Goal: Transaction & Acquisition: Book appointment/travel/reservation

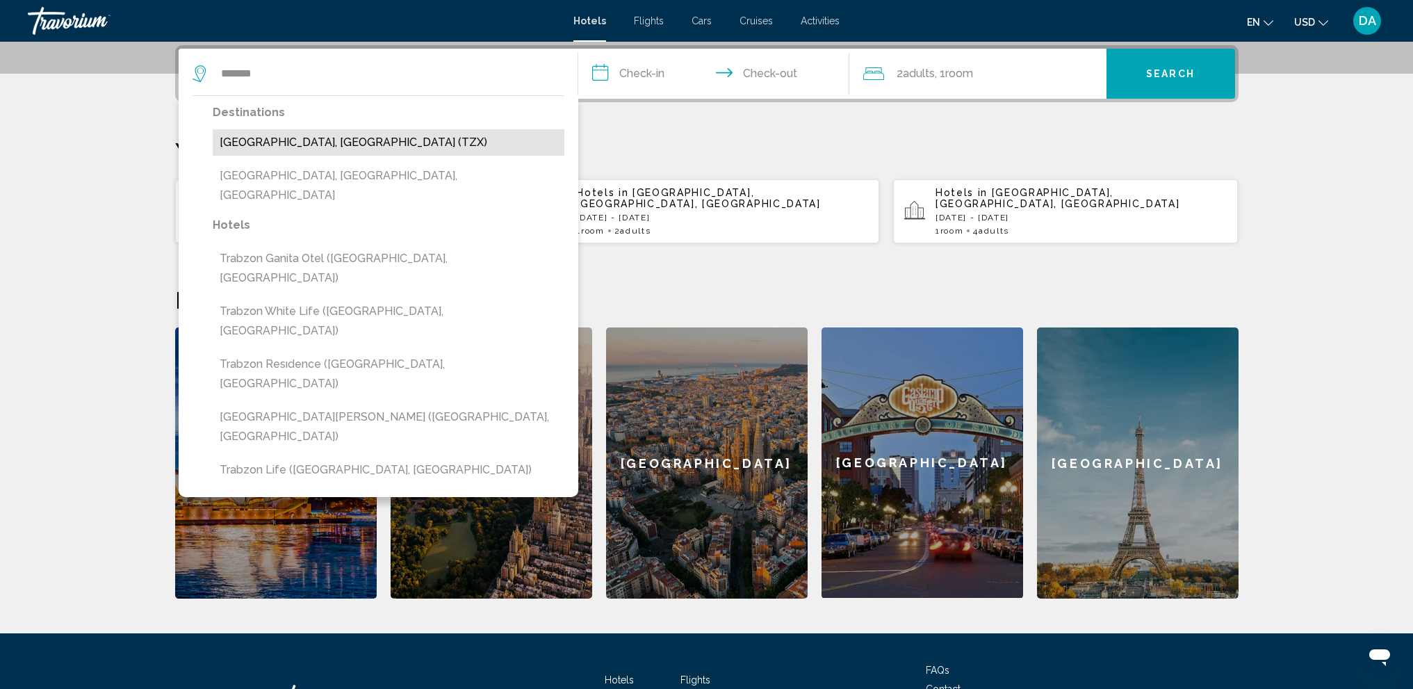
click at [316, 142] on button "Trabzon, Turkey (TZX)" at bounding box center [389, 142] width 352 height 26
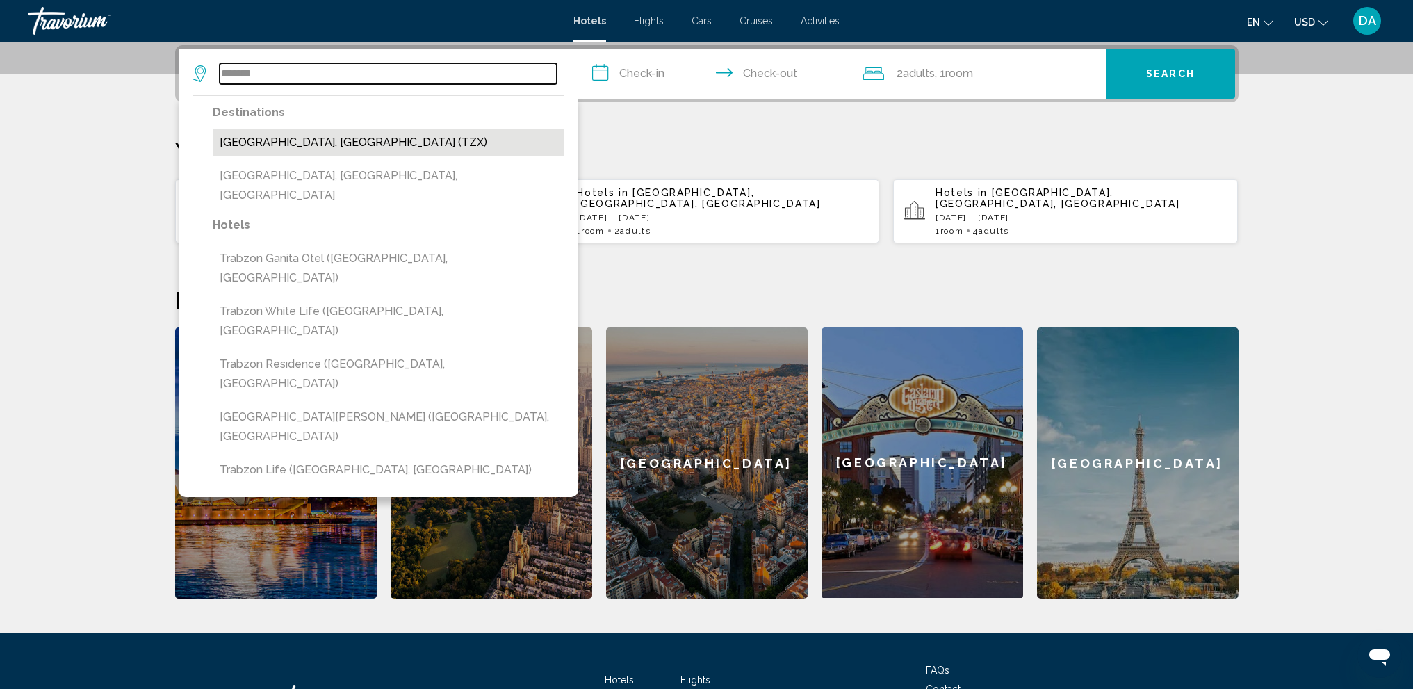
type input "**********"
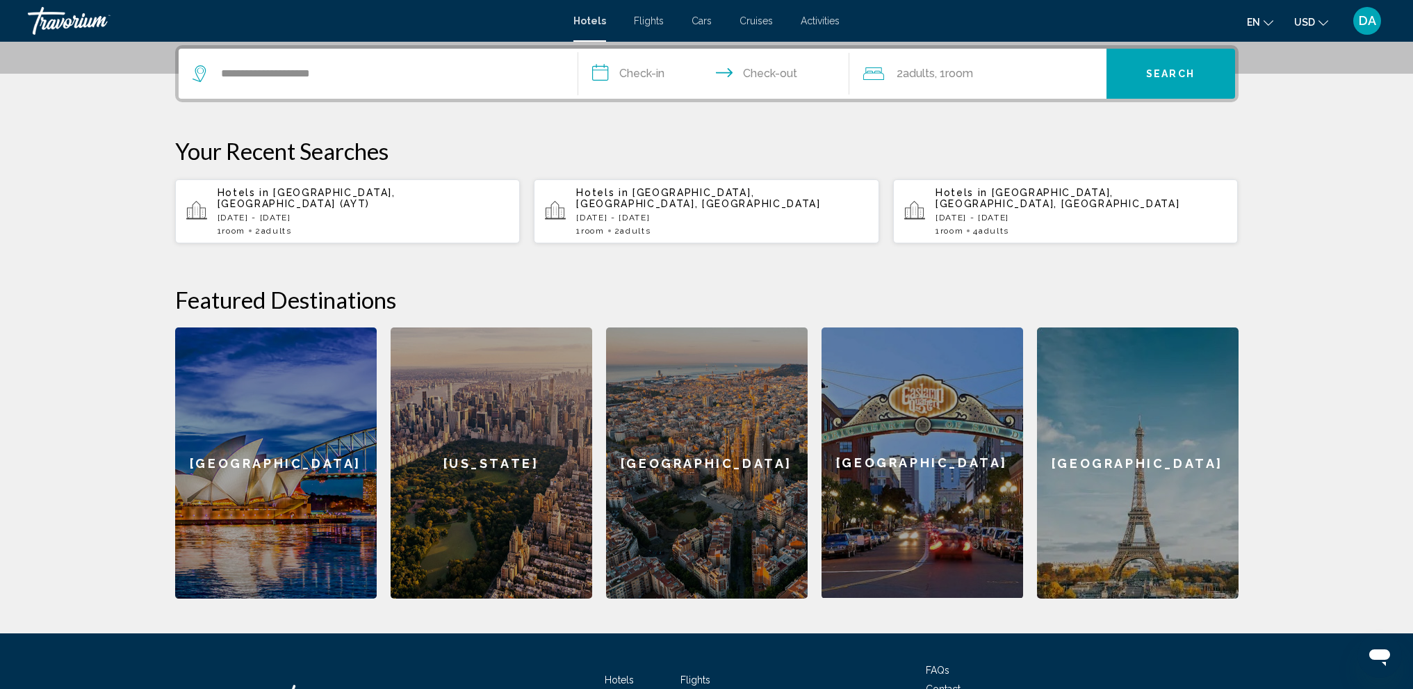
click at [639, 80] on input "**********" at bounding box center [716, 76] width 277 height 54
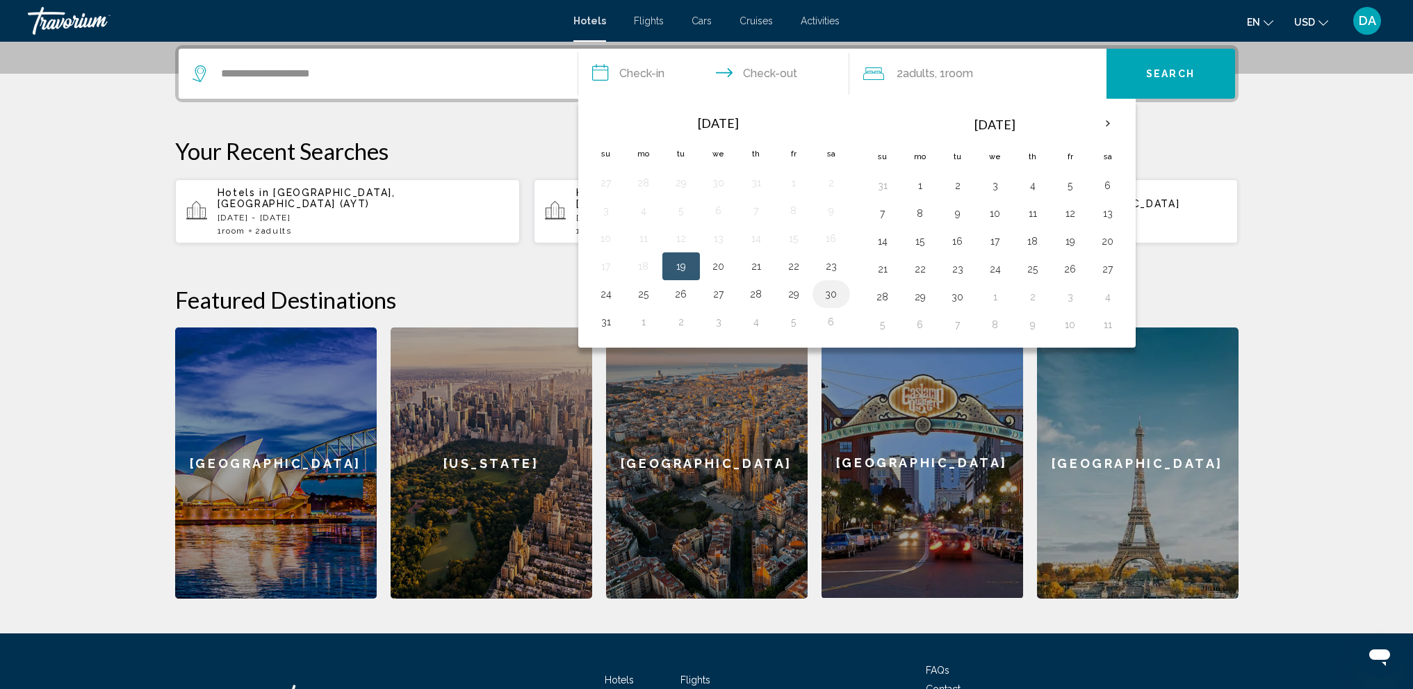
click at [837, 293] on button "30" at bounding box center [831, 293] width 22 height 19
click at [603, 320] on button "31" at bounding box center [606, 321] width 22 height 19
type input "**********"
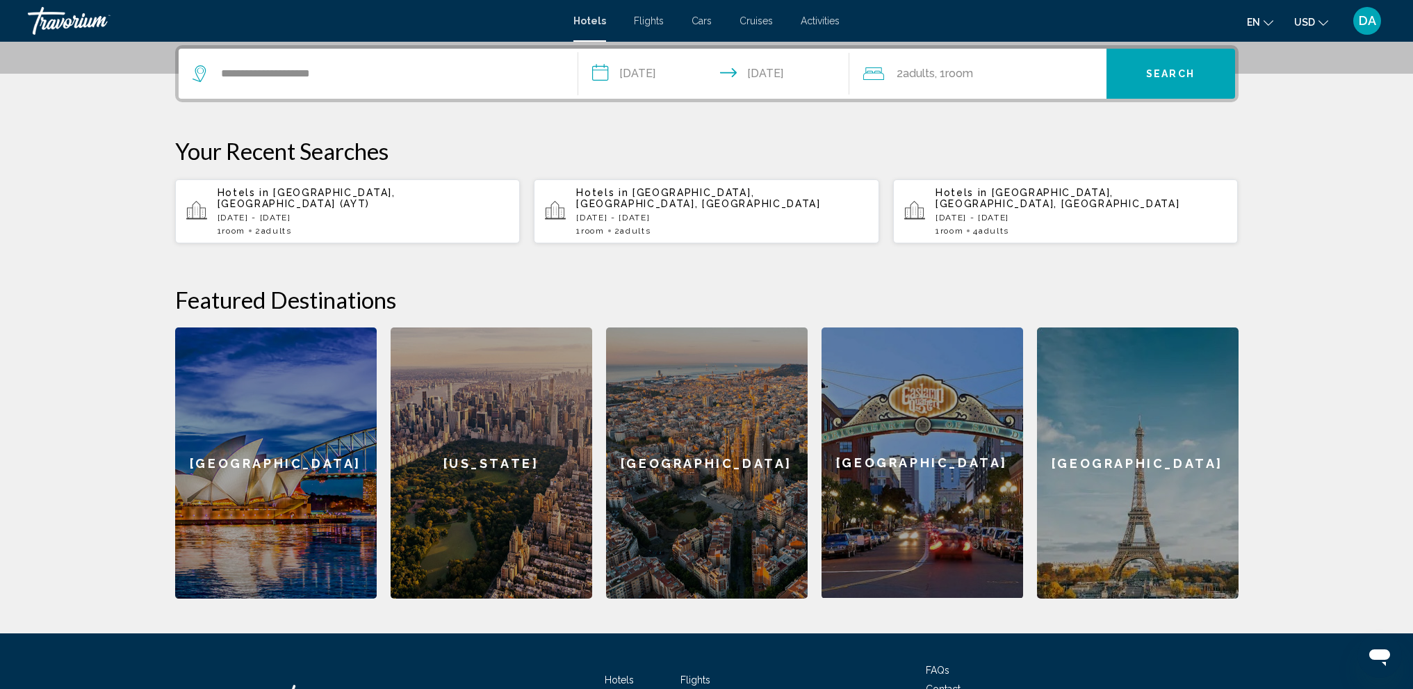
click at [910, 77] on span "Adults" at bounding box center [919, 73] width 32 height 13
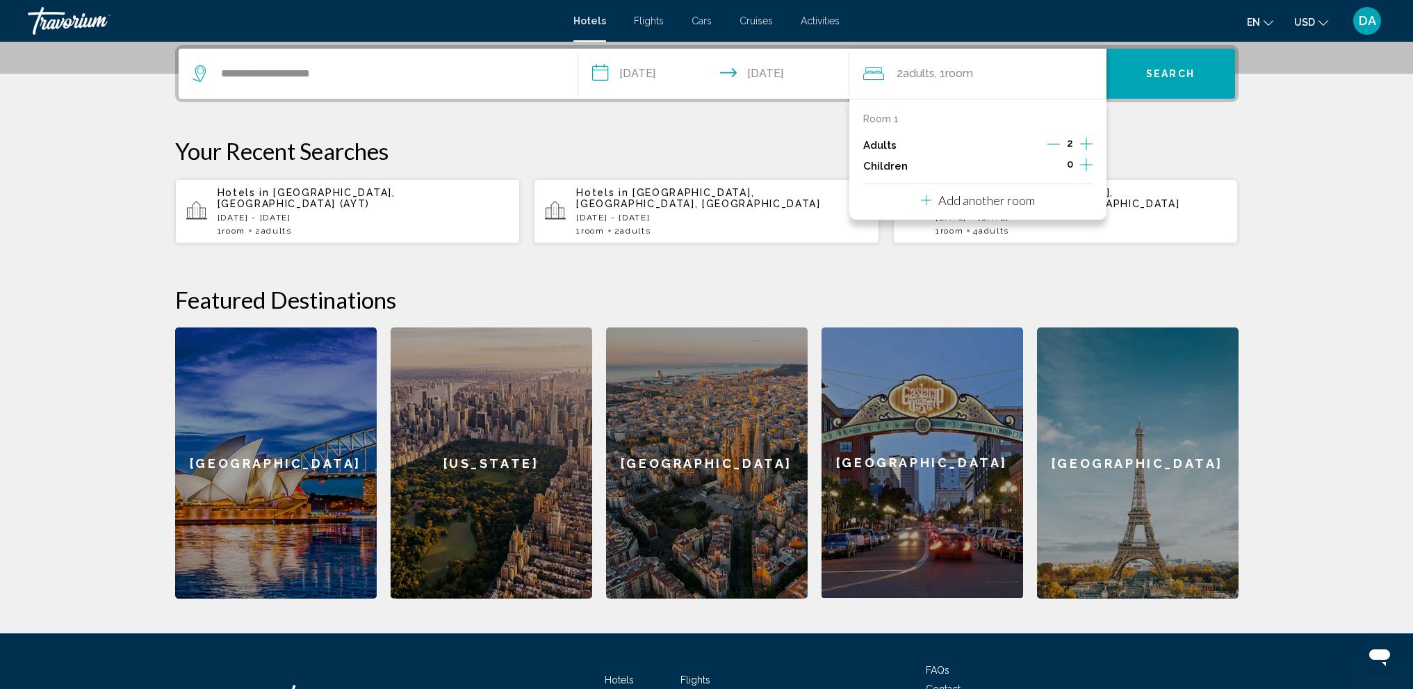
click at [1055, 142] on icon "Decrement adults" at bounding box center [1053, 144] width 13 height 13
click at [1174, 126] on div "**********" at bounding box center [706, 321] width 1119 height 553
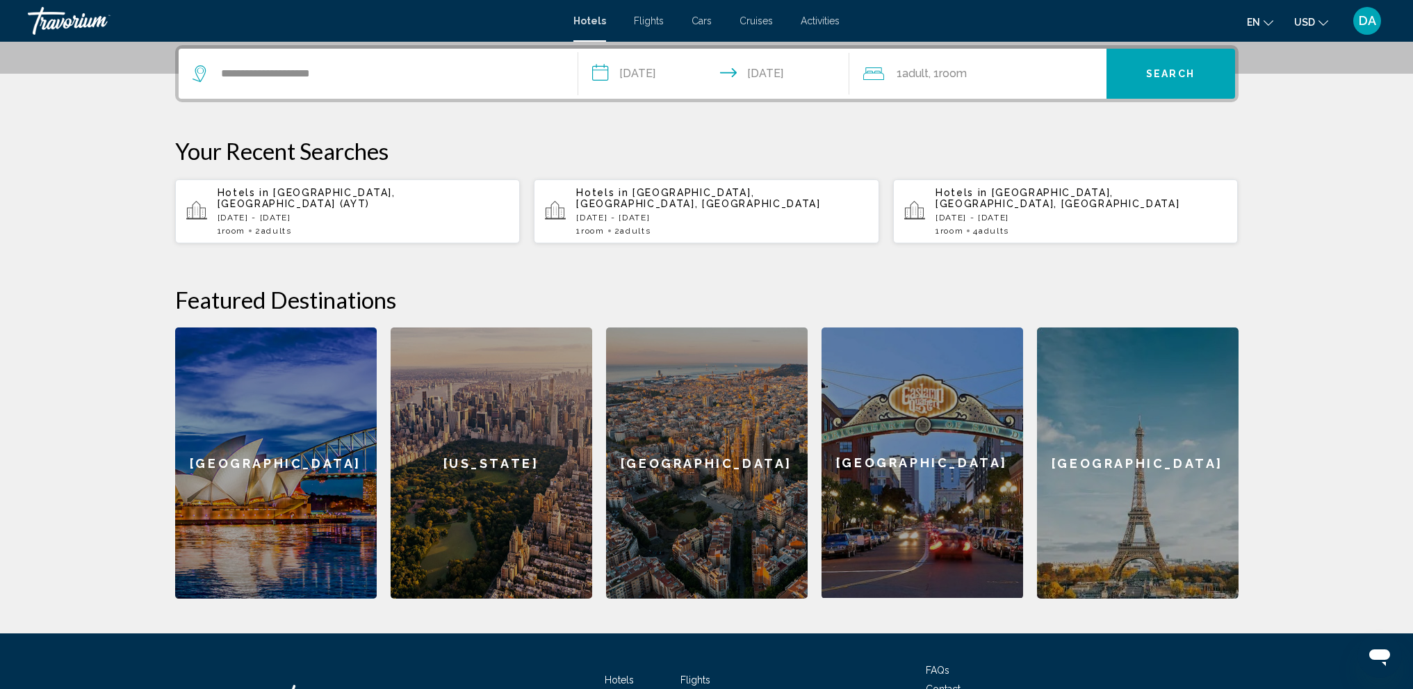
click at [1167, 83] on button "Search" at bounding box center [1170, 74] width 129 height 50
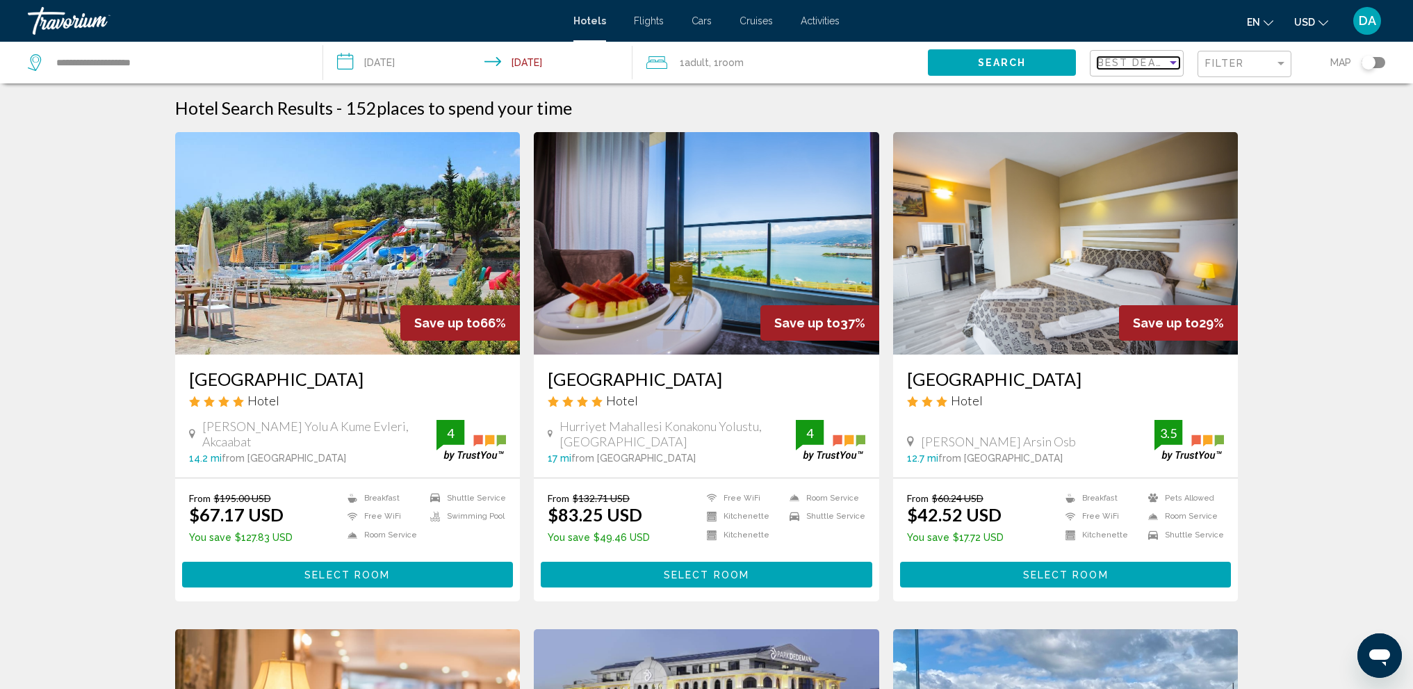
click at [1143, 63] on span "Best Deals" at bounding box center [1133, 62] width 73 height 11
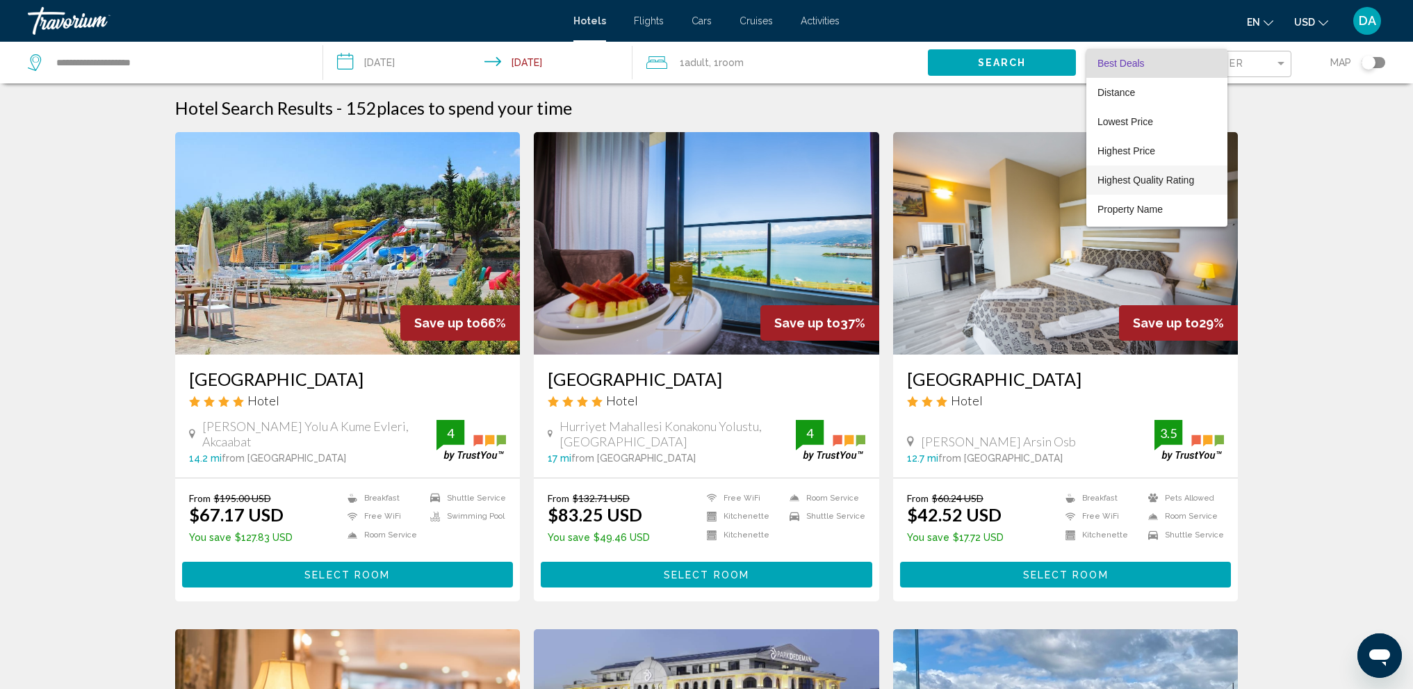
scroll to position [26, 0]
click at [1158, 208] on span "Highest Guest Rating" at bounding box center [1143, 211] width 92 height 11
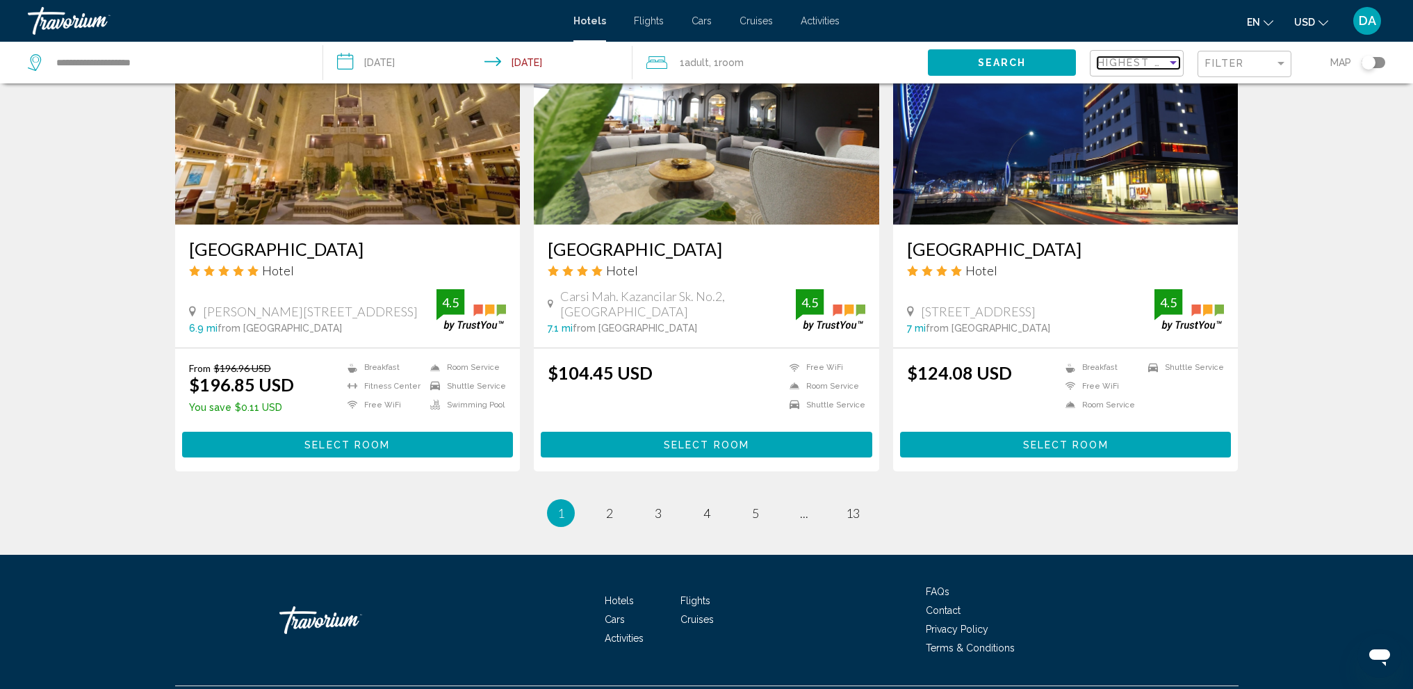
scroll to position [1657, 0]
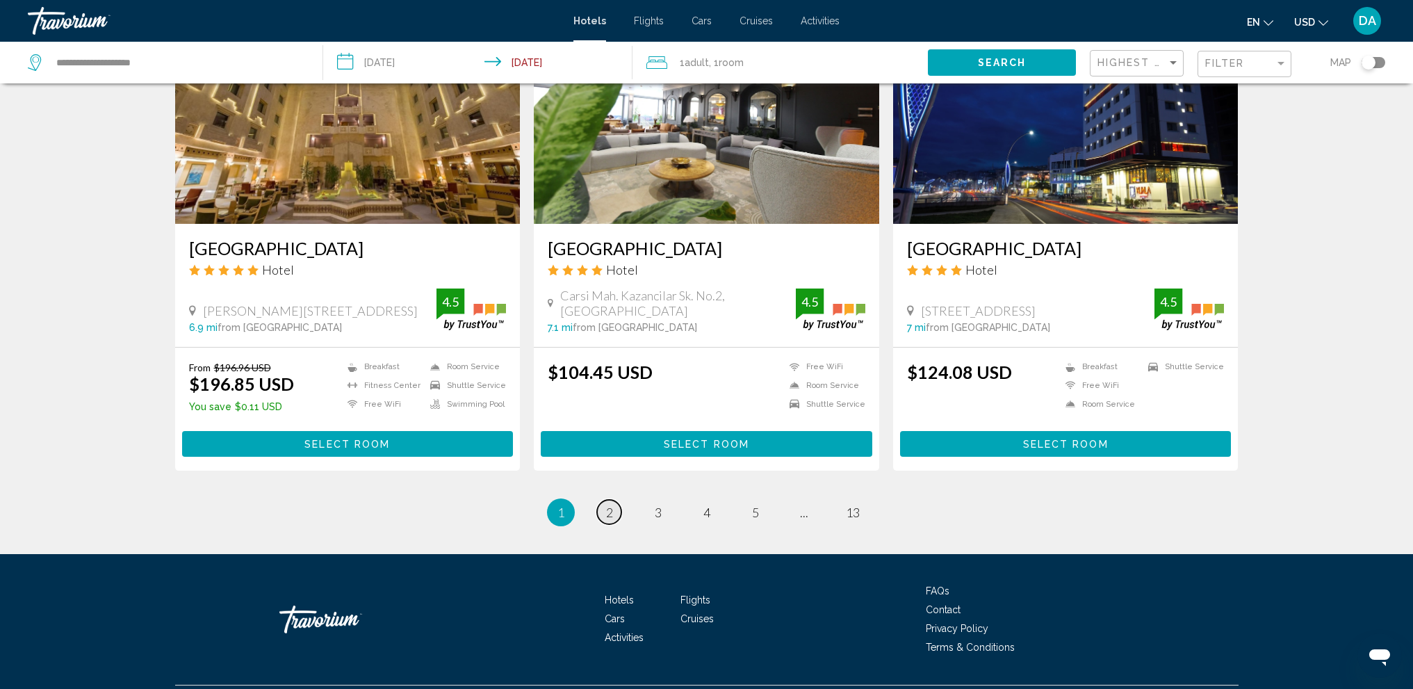
click at [608, 504] on span "2" at bounding box center [609, 511] width 7 height 15
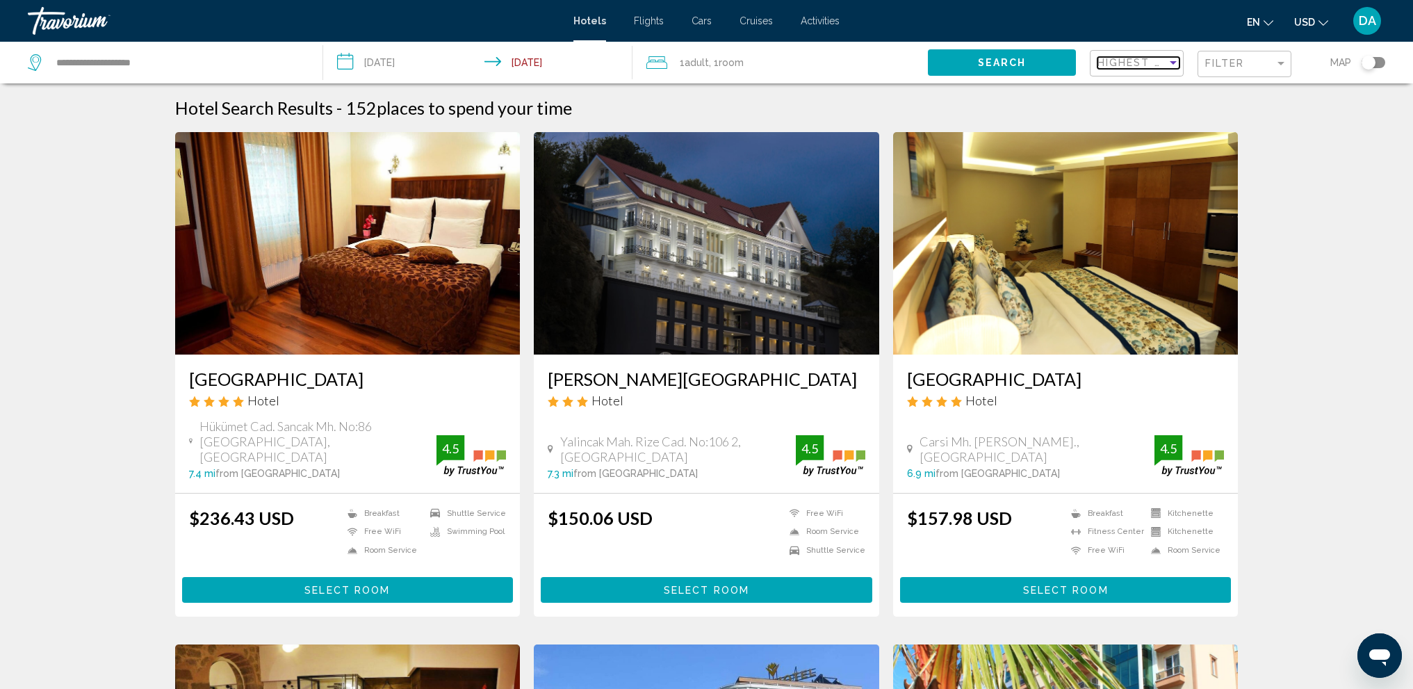
click at [1140, 67] on span "Highest Guest Rating" at bounding box center [1170, 62] width 146 height 11
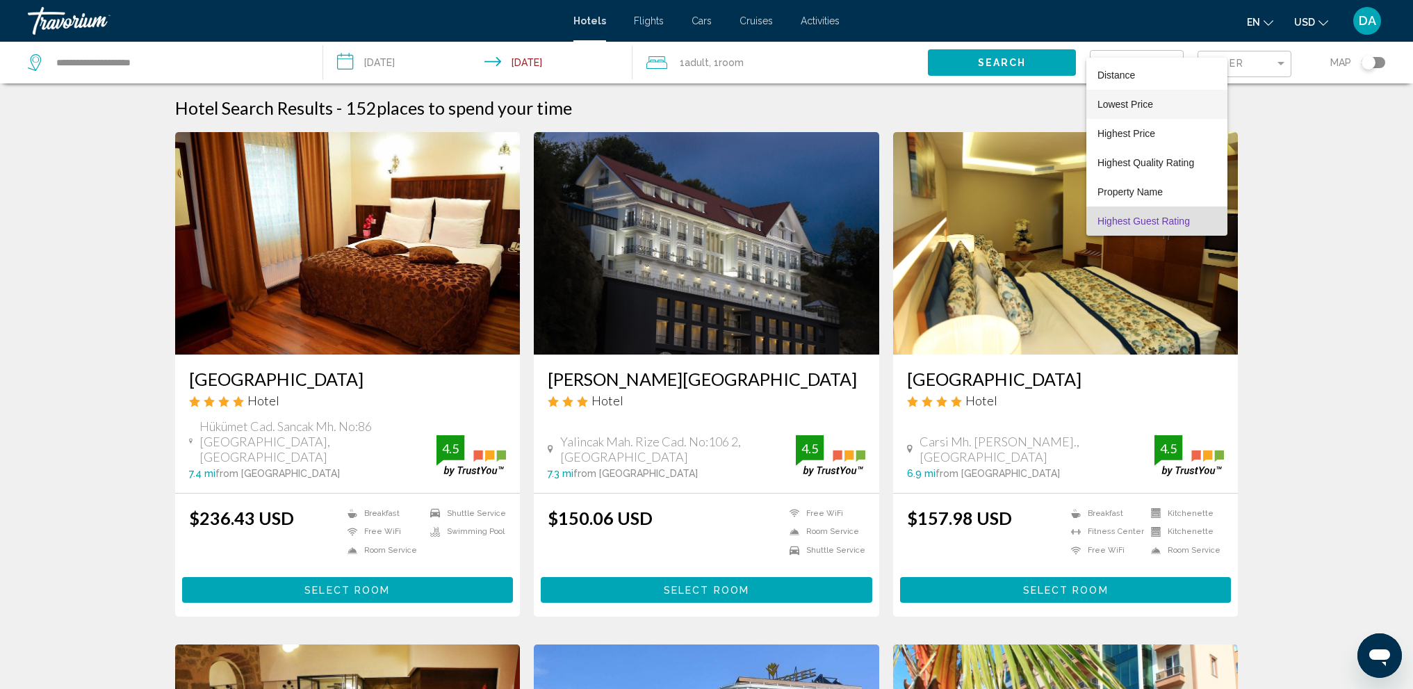
click at [1168, 103] on span "Lowest Price" at bounding box center [1156, 104] width 119 height 29
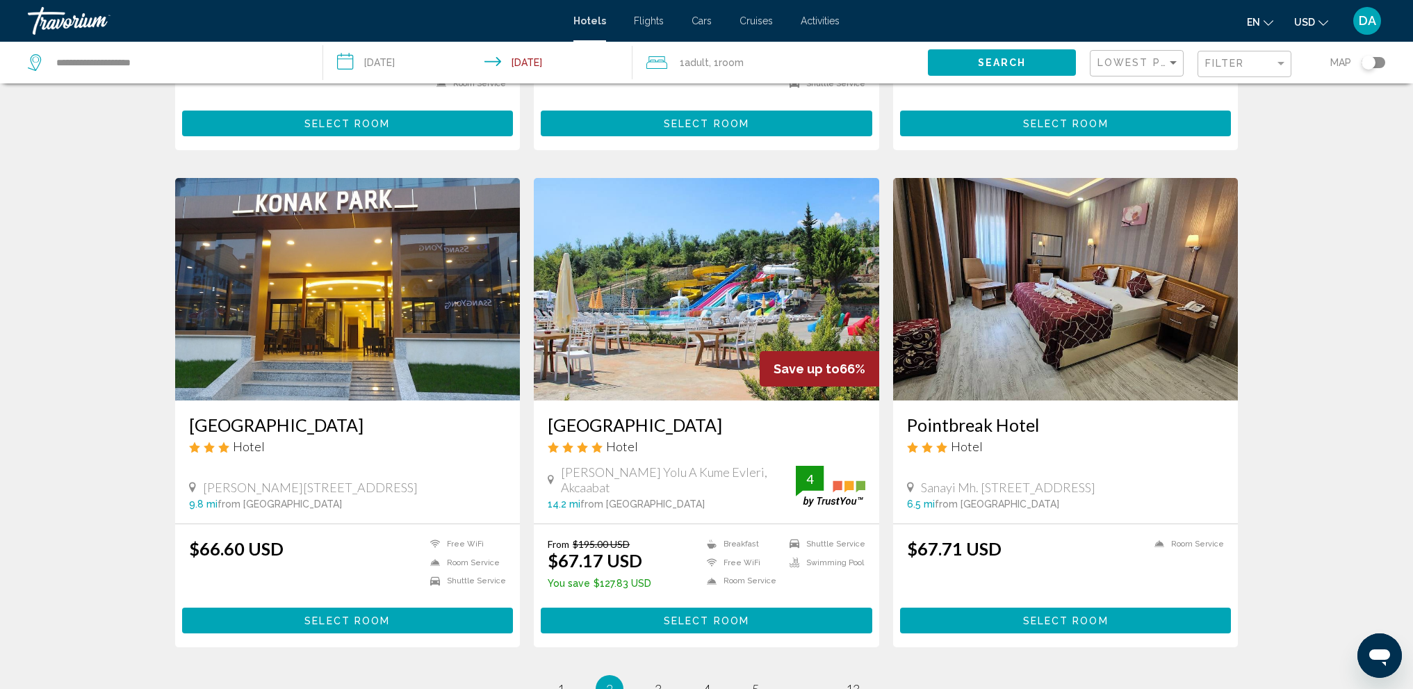
scroll to position [1529, 0]
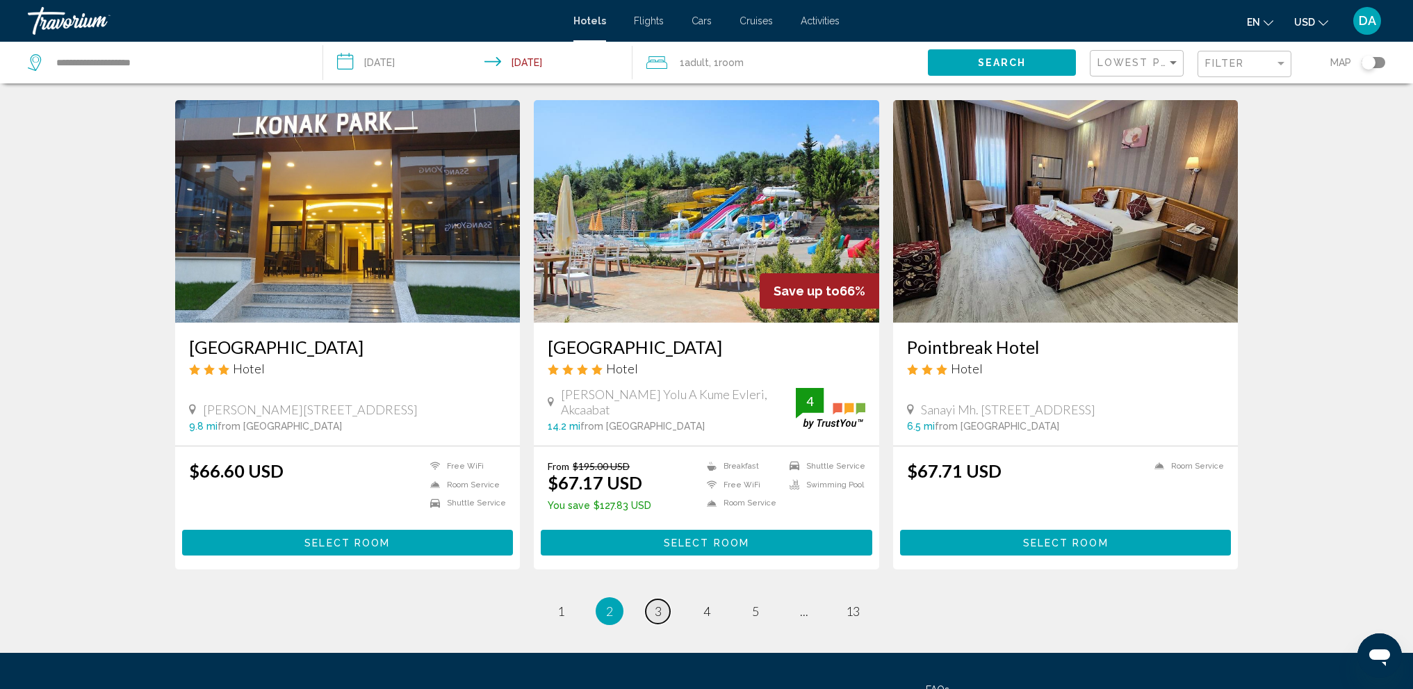
click at [654, 613] on link "page 3" at bounding box center [657, 611] width 24 height 24
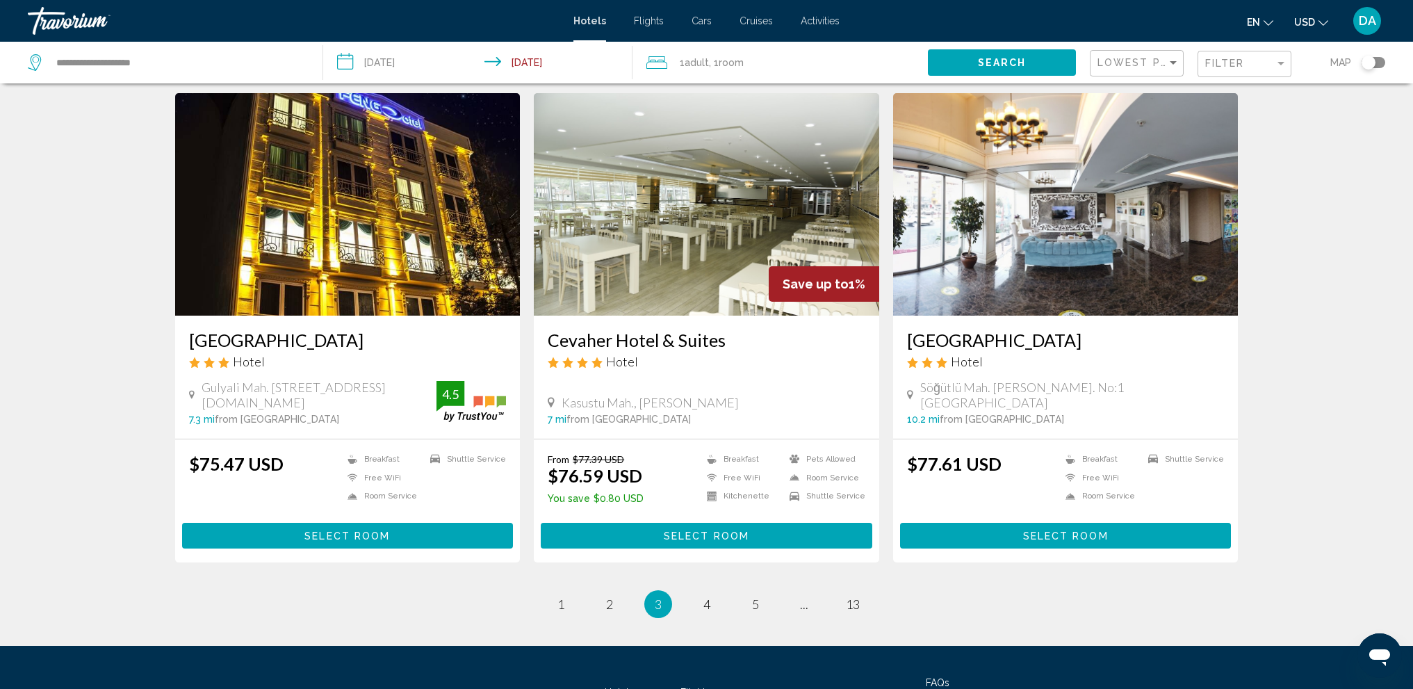
scroll to position [1517, 0]
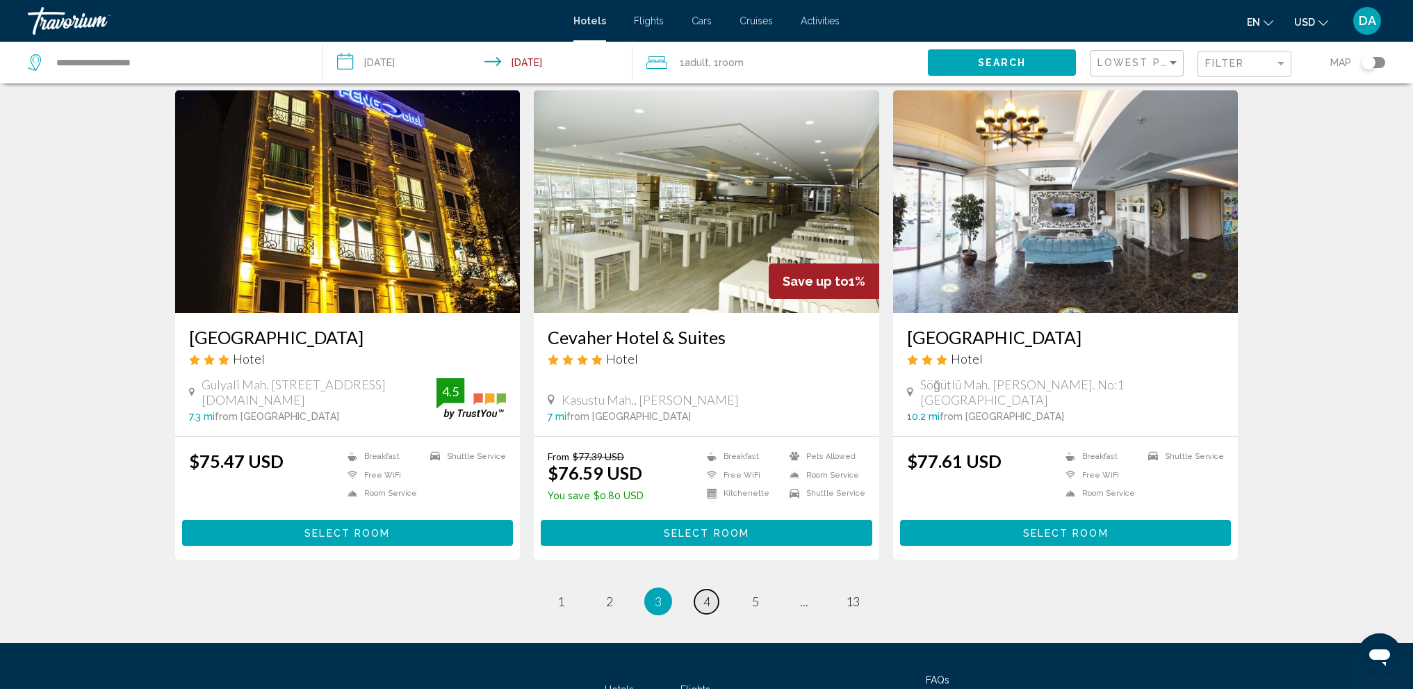
click at [700, 614] on link "page 4" at bounding box center [706, 601] width 24 height 24
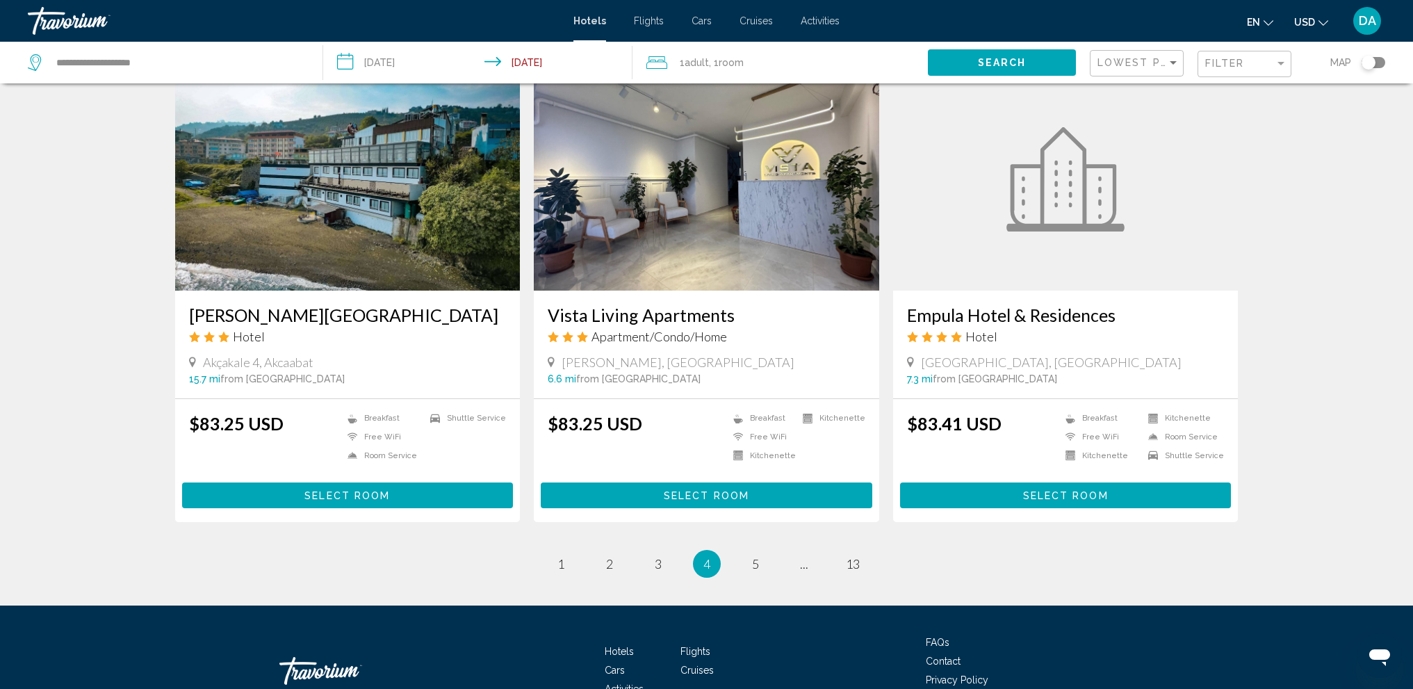
scroll to position [1598, 0]
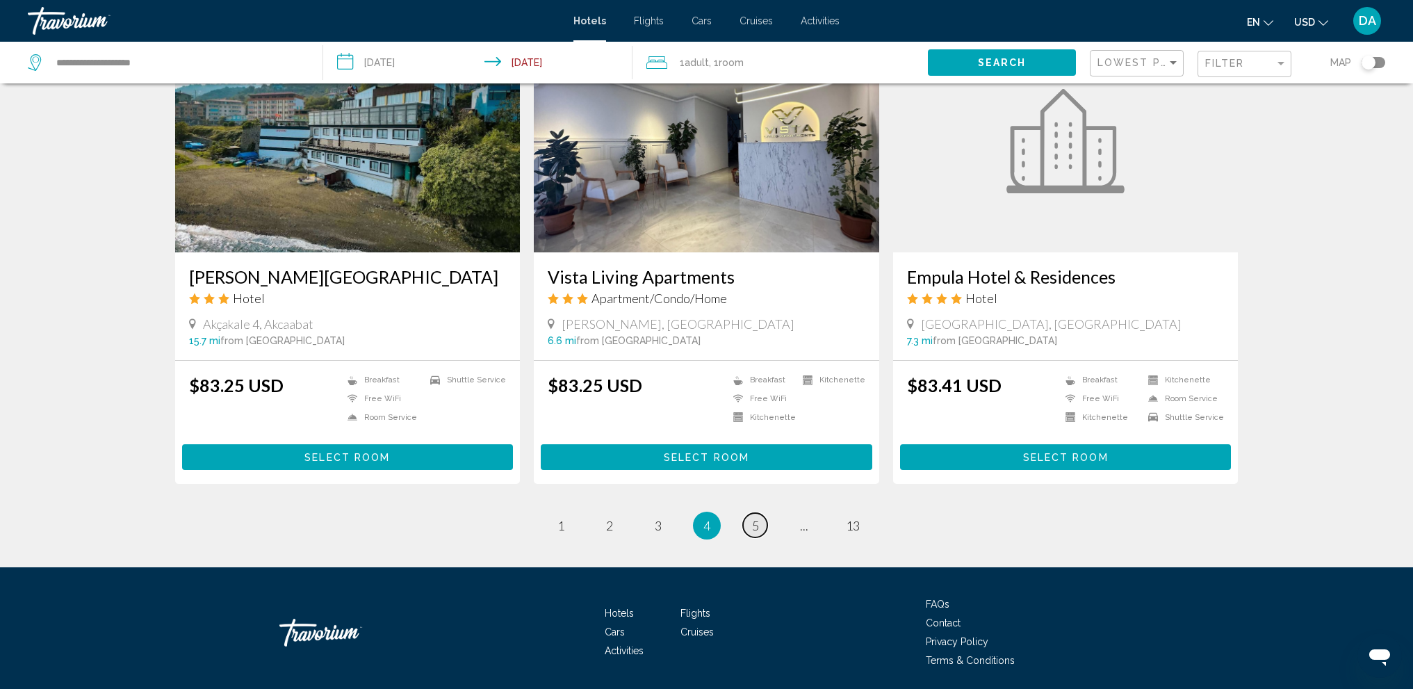
click at [752, 522] on span "5" at bounding box center [755, 525] width 7 height 15
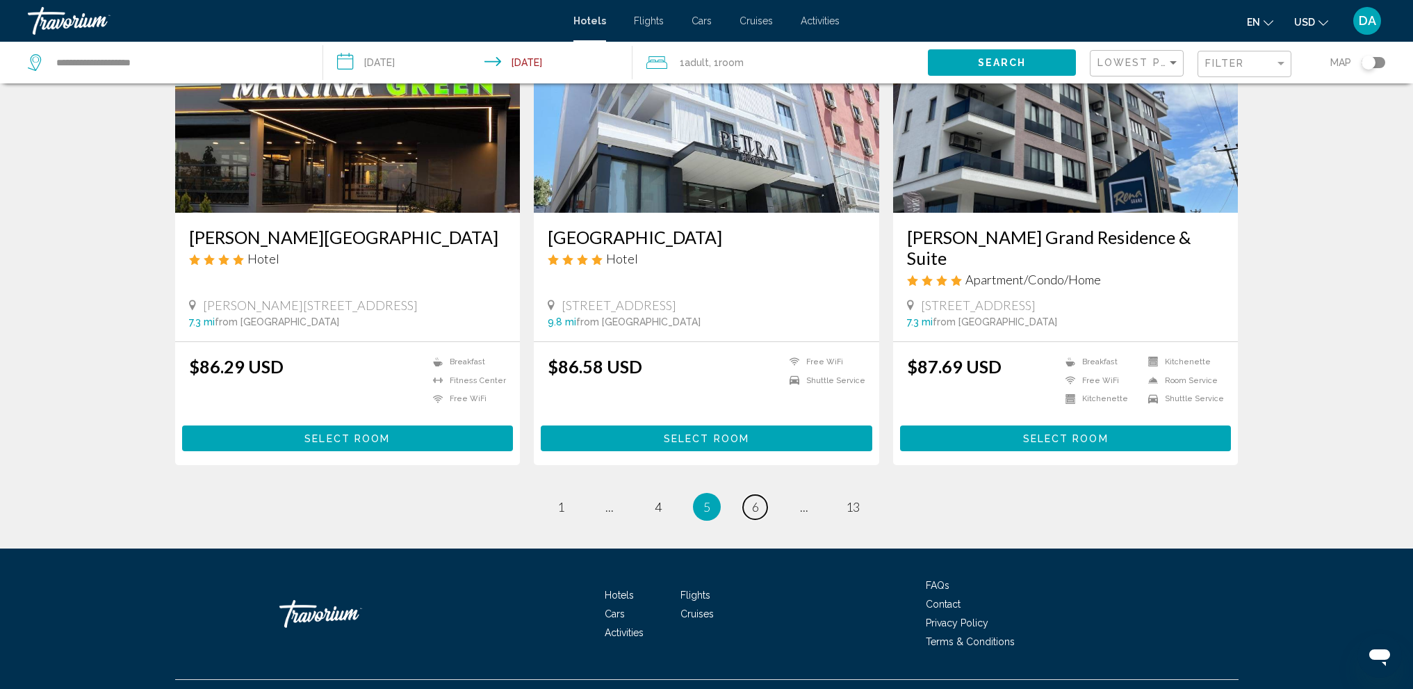
scroll to position [1642, 0]
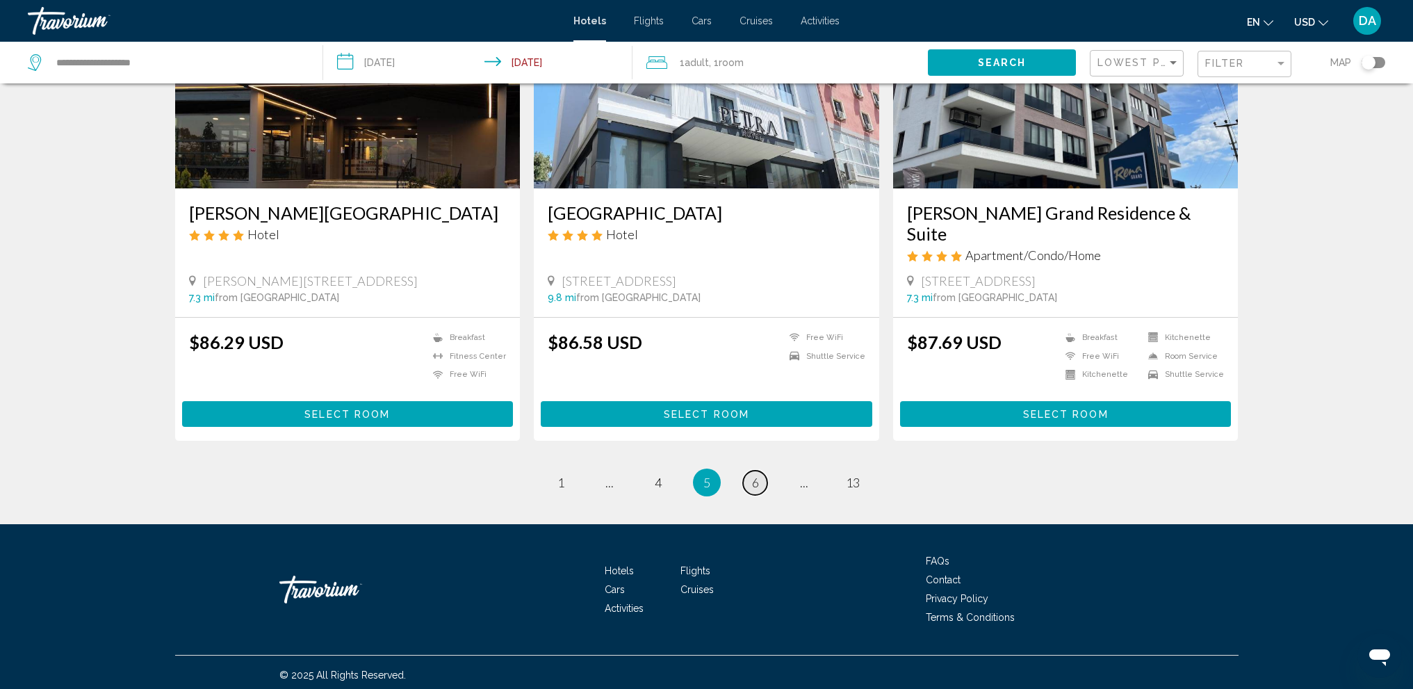
click at [752, 482] on span "6" at bounding box center [755, 482] width 7 height 15
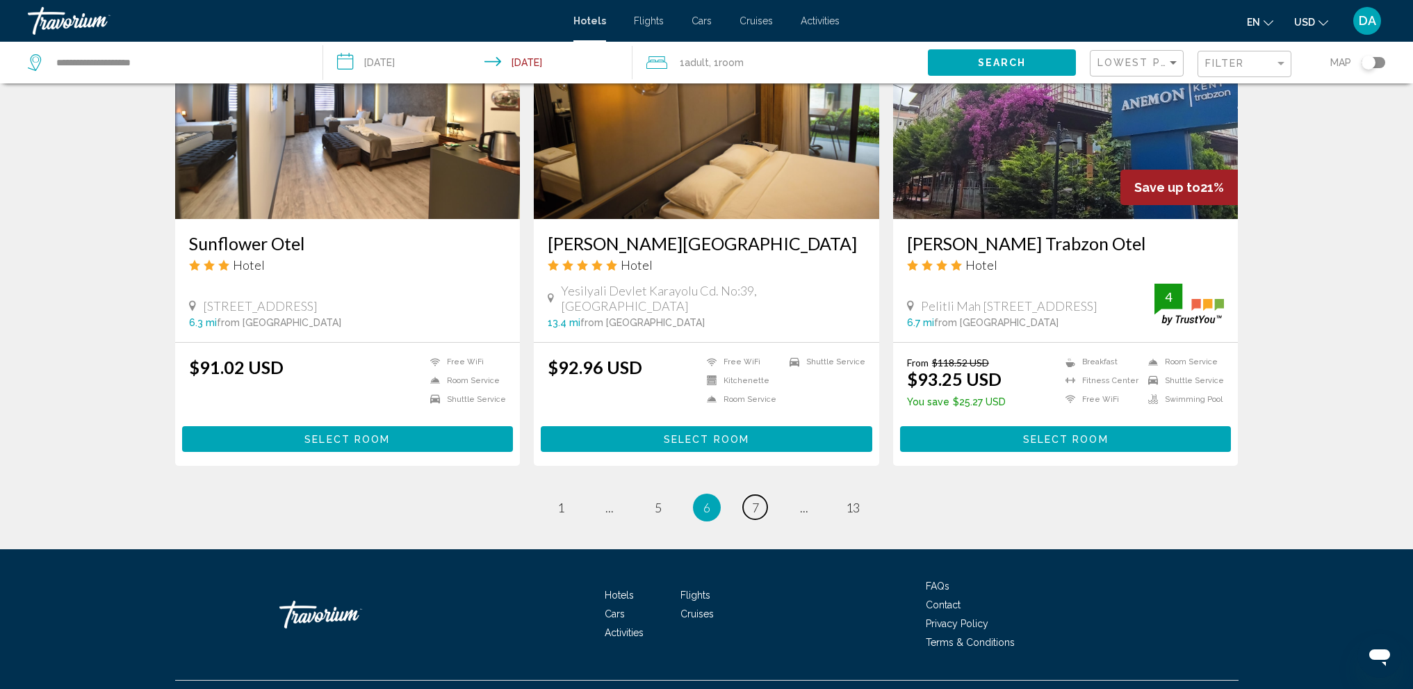
scroll to position [1641, 0]
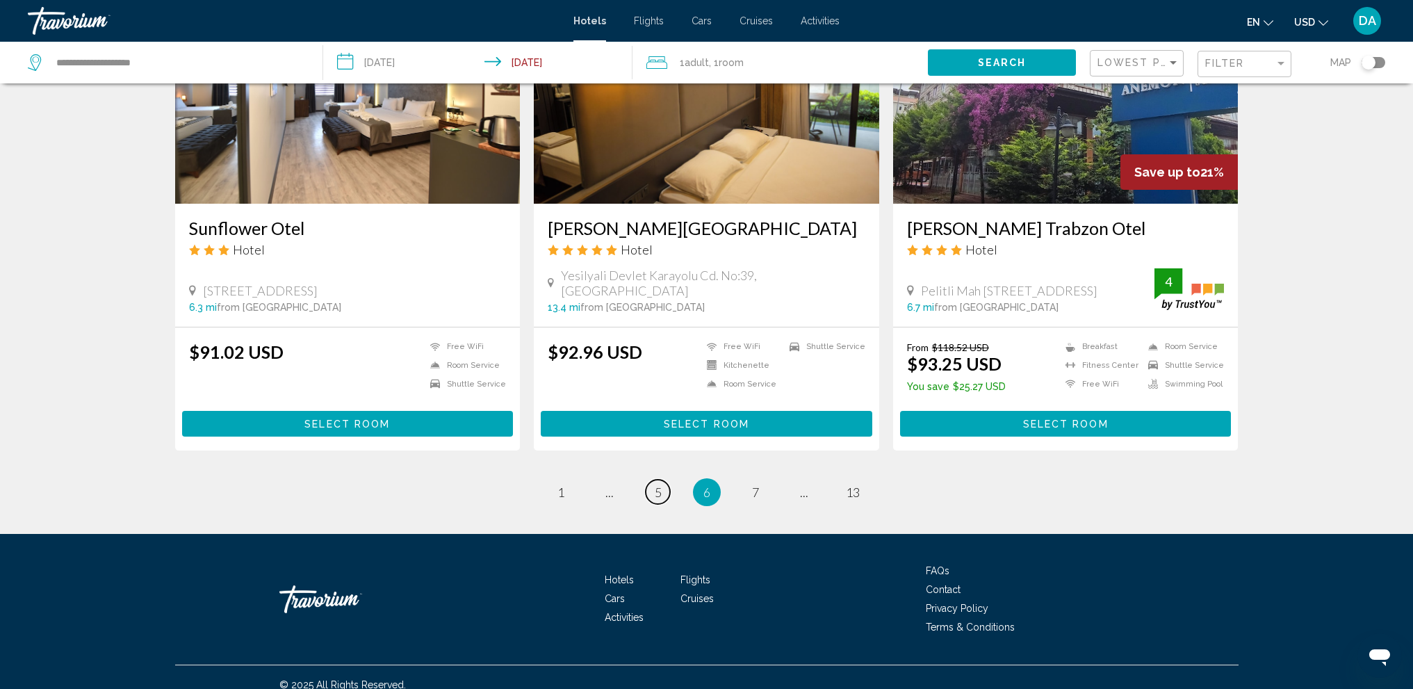
drag, startPoint x: 661, startPoint y: 484, endPoint x: 684, endPoint y: 451, distance: 40.3
click at [660, 484] on span "5" at bounding box center [658, 491] width 7 height 15
